Goal: Task Accomplishment & Management: Manage account settings

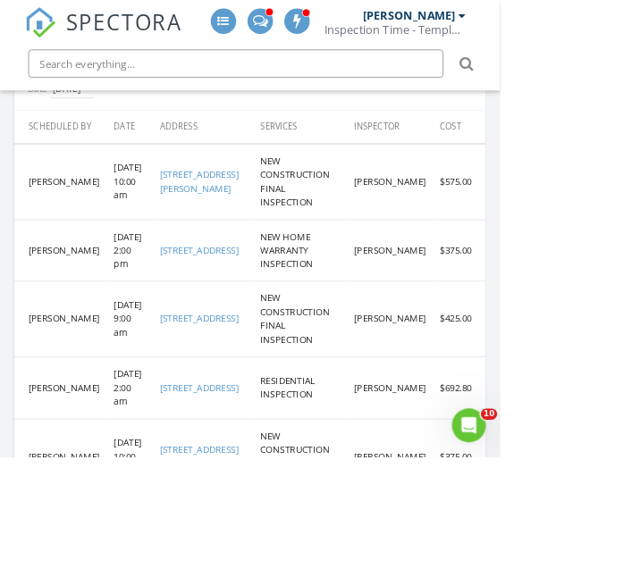
scroll to position [1158, 0]
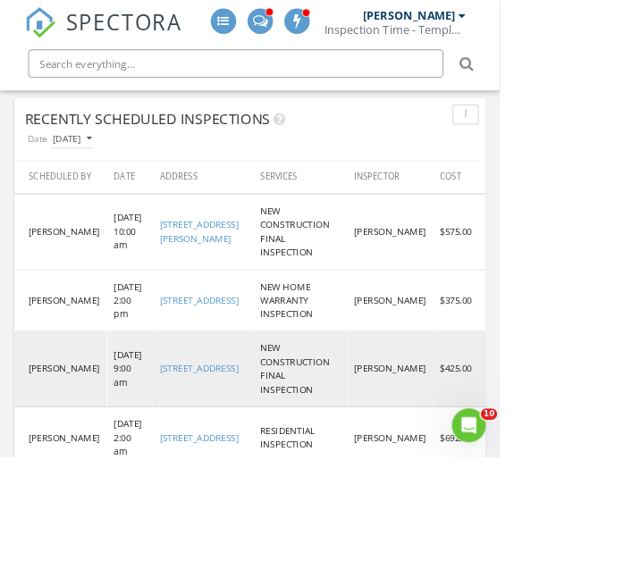
click at [238, 460] on link "302 ambervill, Red Oak, TX 75154" at bounding box center [252, 466] width 100 height 16
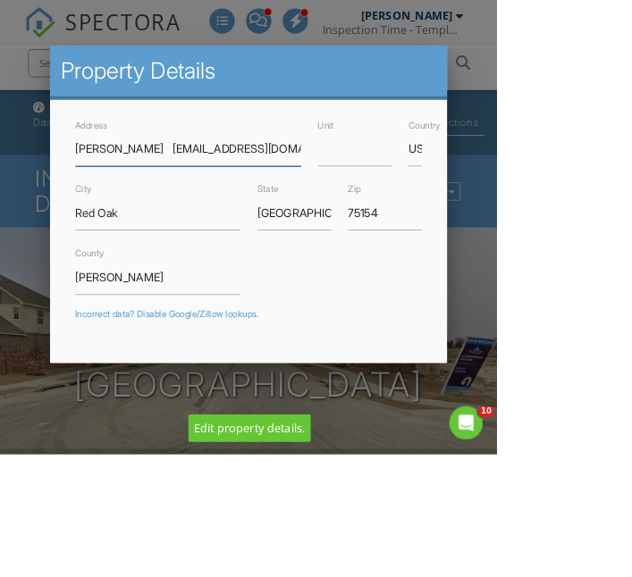
scroll to position [0, 208]
click at [221, 201] on input "Tasmine Richardson tasmine2012@yahoo.com 302 Amberville Dr, Red Oak, TX, 75154" at bounding box center [239, 190] width 287 height 44
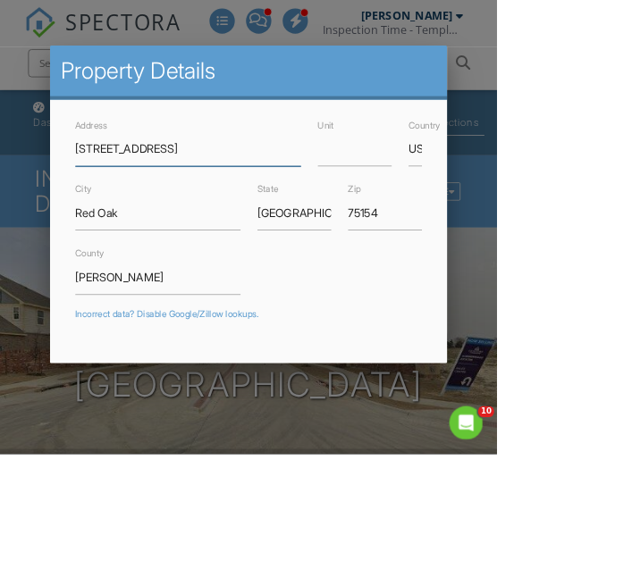
scroll to position [0, 0]
click at [117, 197] on input "302 Amberville Dr, Red Oak, TX, 75154" at bounding box center [239, 190] width 287 height 44
click at [125, 198] on input "302 Amberville Dr, Red Oak, TX, 75154" at bounding box center [239, 190] width 287 height 44
click at [382, 201] on input "302 Amberville Dr, Red Oak, TX, 75154" at bounding box center [239, 190] width 287 height 44
type input "[STREET_ADDRESS]"
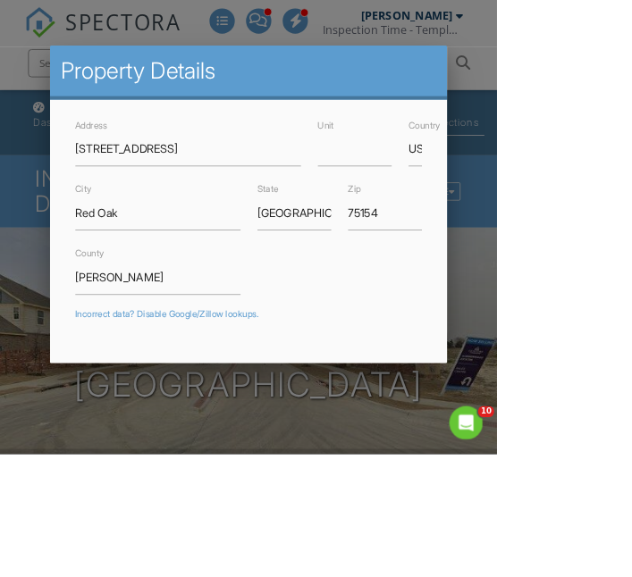
type input "32.5407117"
type input "-96.8285399"
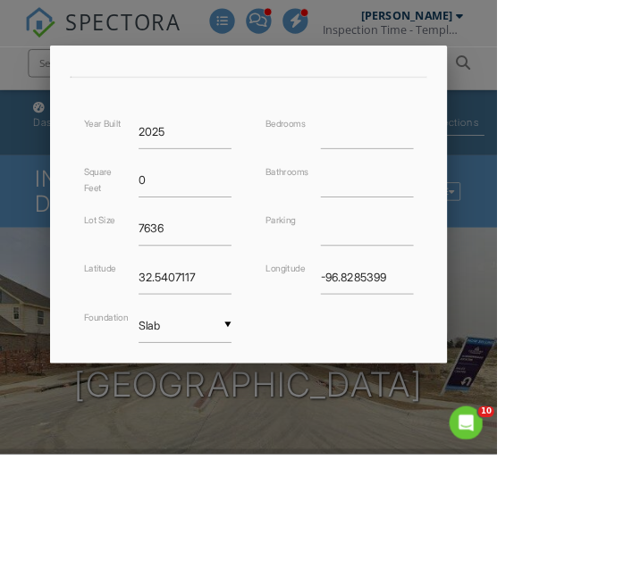
click at [536, 522] on input "Save" at bounding box center [488, 506] width 95 height 32
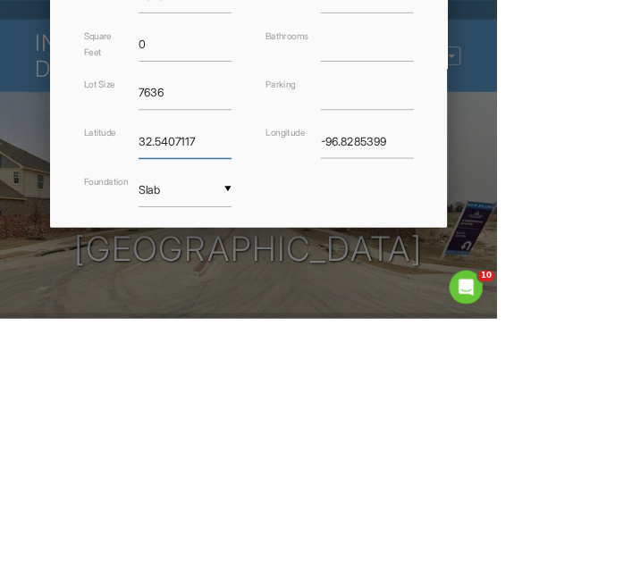
click at [295, 366] on input "32.5407117" at bounding box center [235, 353] width 119 height 44
type input "3"
click at [526, 370] on input "-96.8285399" at bounding box center [466, 353] width 119 height 44
type input "-9"
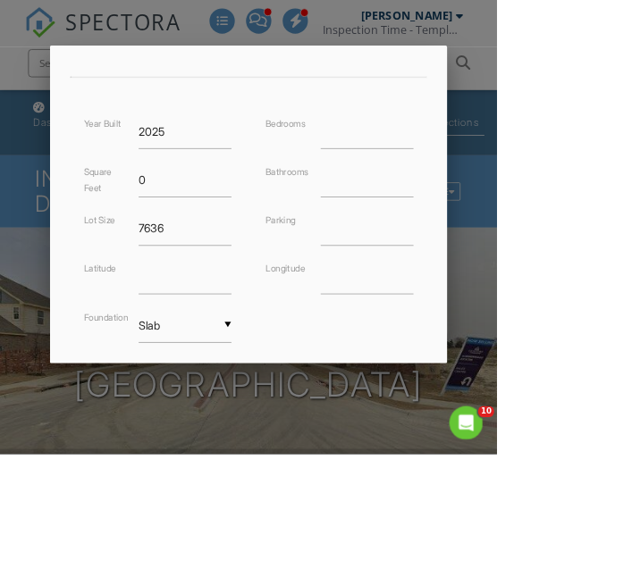
click at [536, 511] on input "Save" at bounding box center [488, 506] width 95 height 32
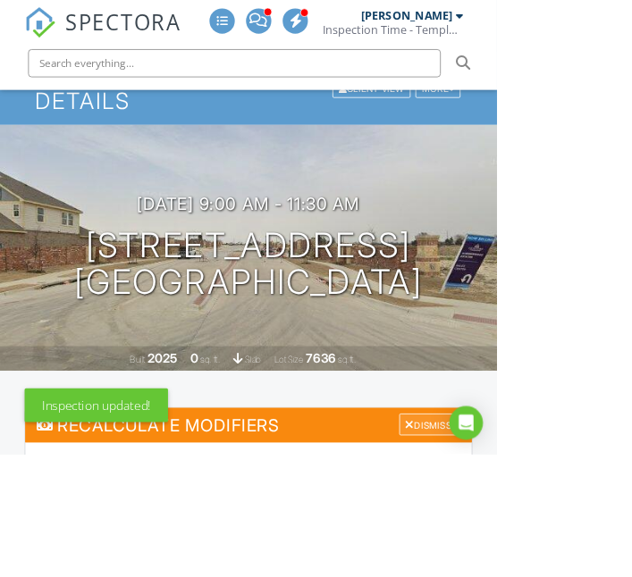
click at [552, 540] on div "Dismiss" at bounding box center [545, 540] width 75 height 28
click at [320, 537] on div "Inspection updated!" at bounding box center [315, 511] width 568 height 52
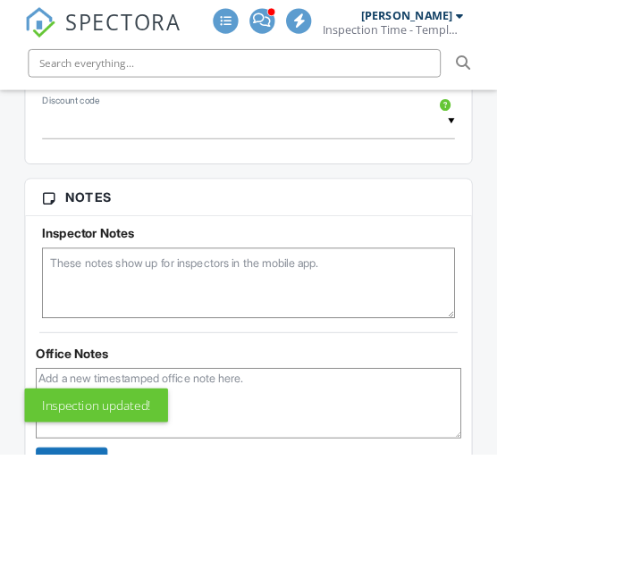
scroll to position [1273, 0]
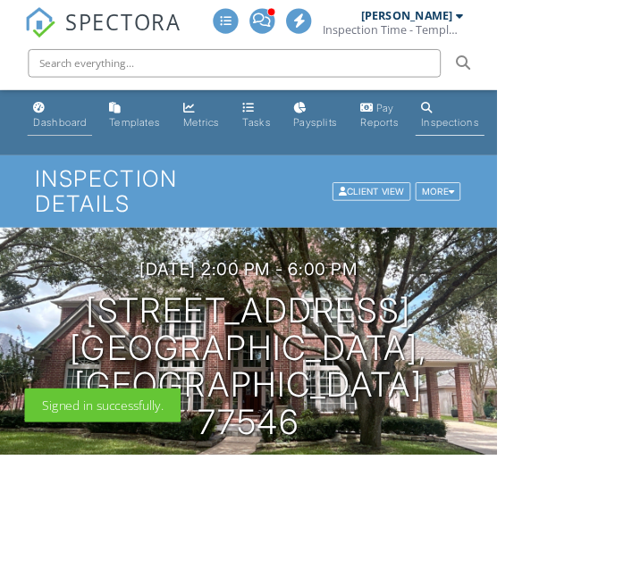
click at [77, 154] on div "Dashboard" at bounding box center [76, 154] width 68 height 15
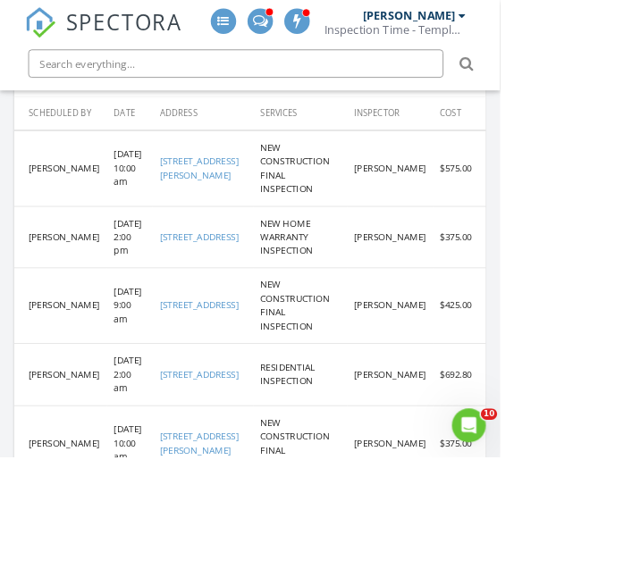
scroll to position [1238, 0]
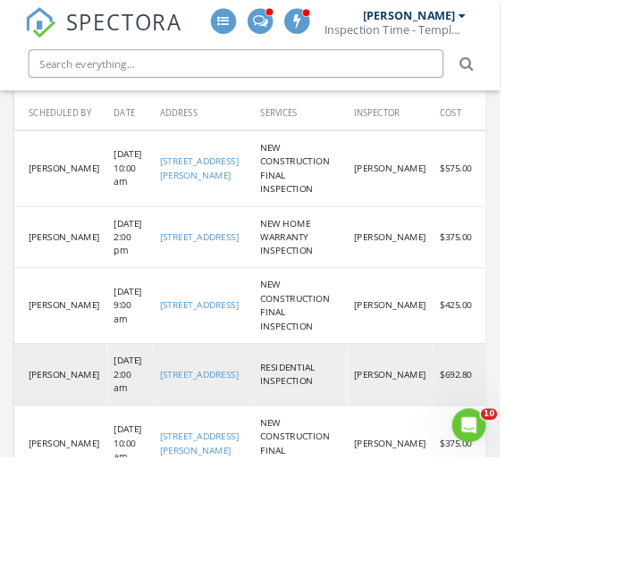
click at [259, 465] on link "[STREET_ADDRESS]" at bounding box center [252, 473] width 100 height 16
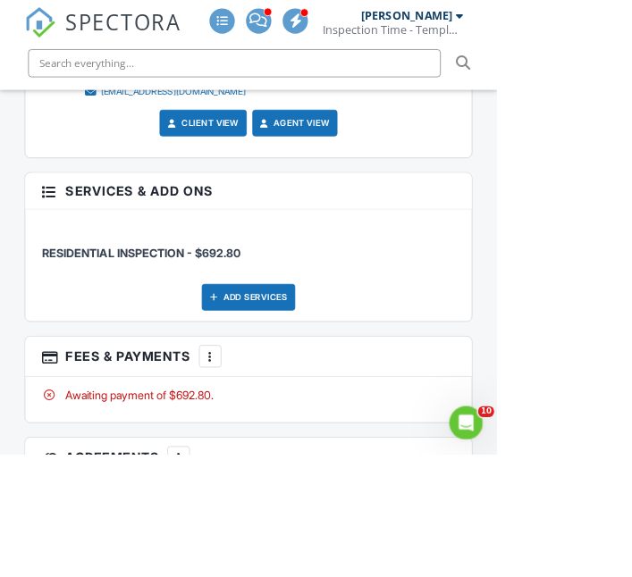
scroll to position [2762, 0]
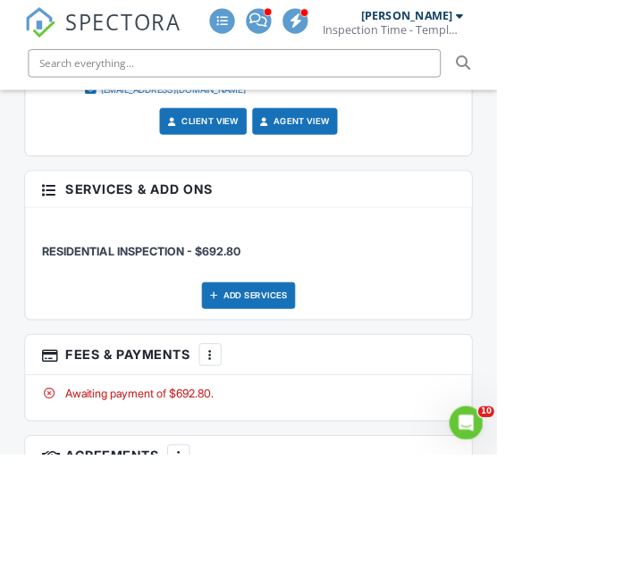
click at [273, 442] on div at bounding box center [267, 451] width 18 height 18
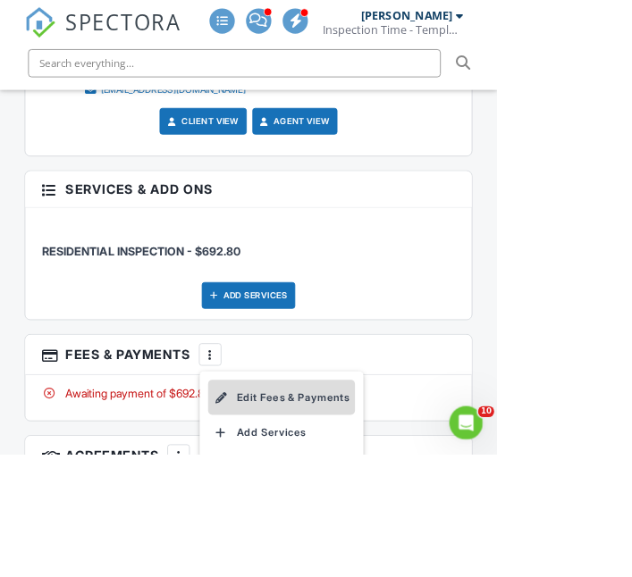
click at [340, 507] on li "Edit Fees & Payments" at bounding box center [357, 505] width 187 height 45
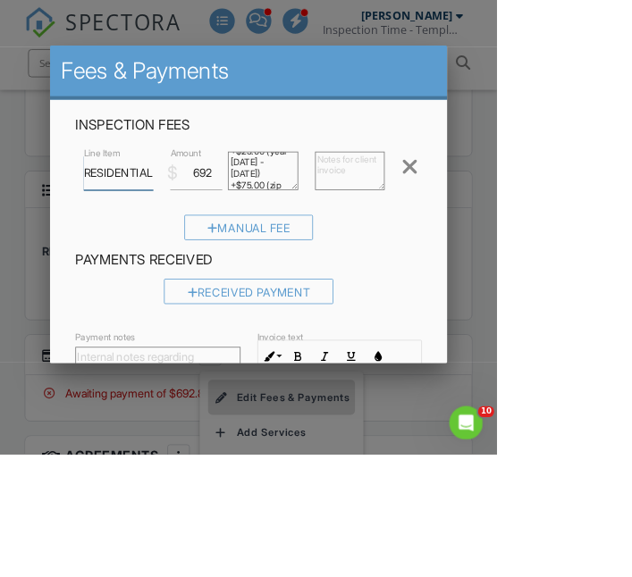
scroll to position [55, 0]
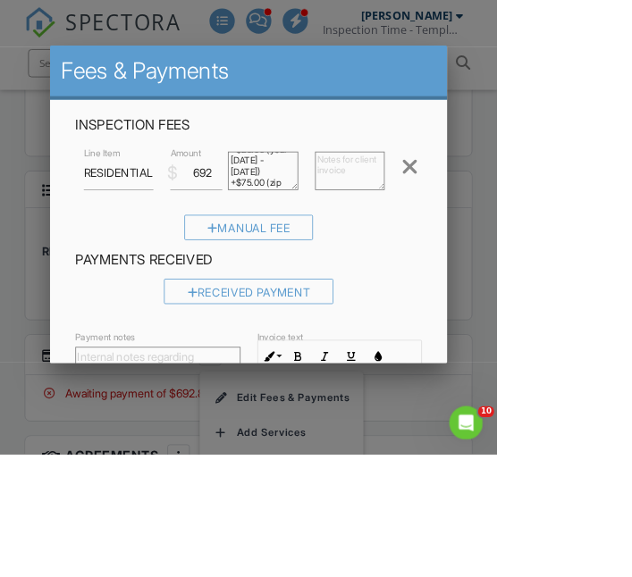
click at [58, 400] on div at bounding box center [316, 272] width 632 height 722
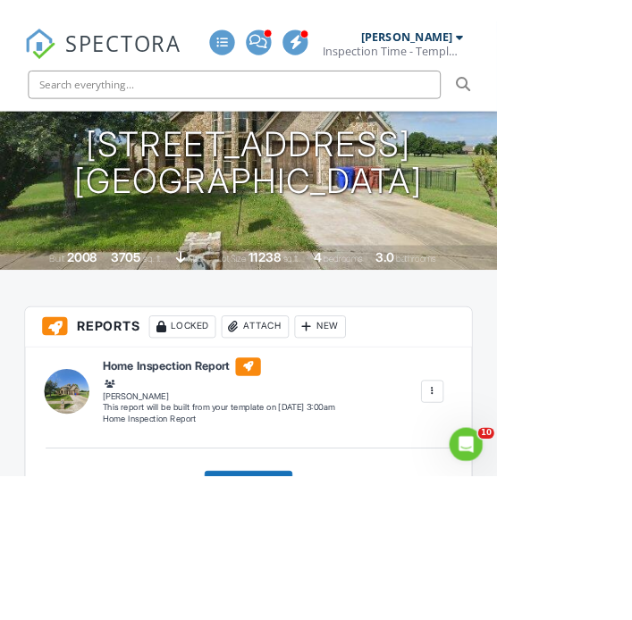
scroll to position [284, 0]
